Goal: Find specific page/section: Find specific page/section

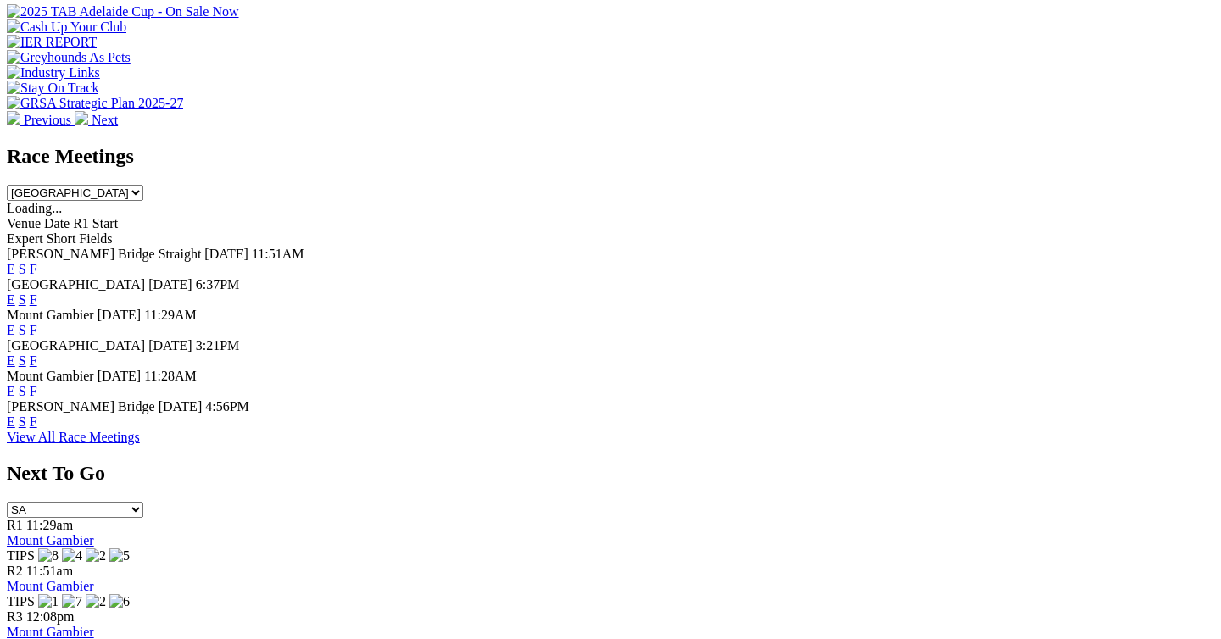
scroll to position [658, 0]
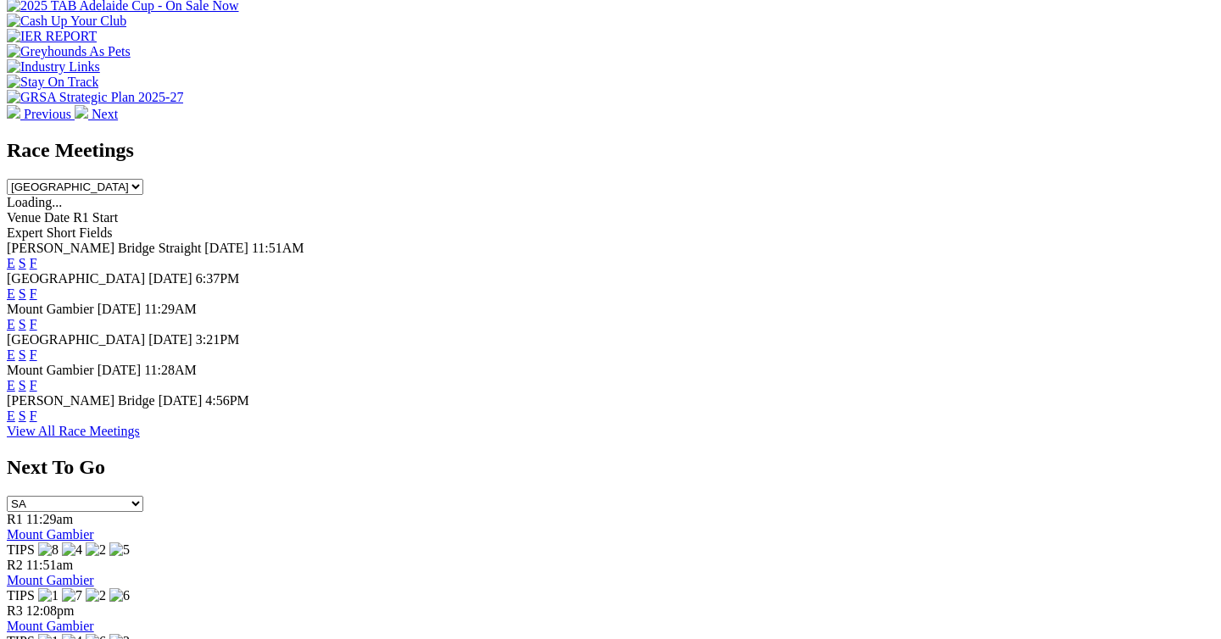
click at [37, 409] on link "F" at bounding box center [34, 416] width 8 height 14
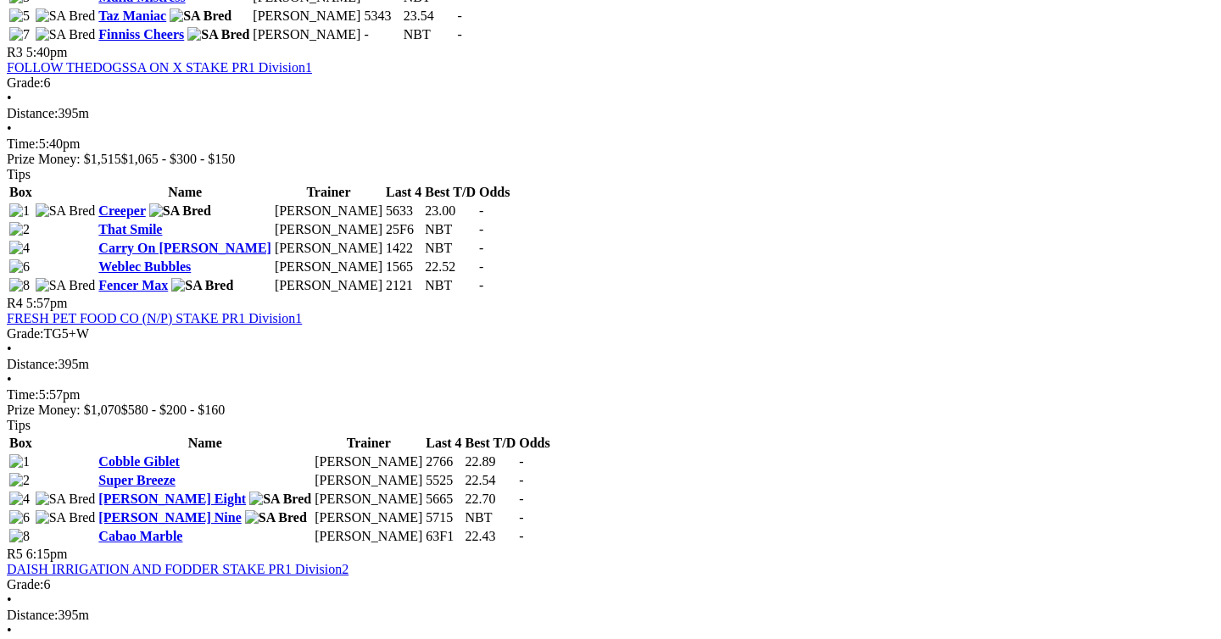
scroll to position [1297, 0]
